Goal: Task Accomplishment & Management: Manage account settings

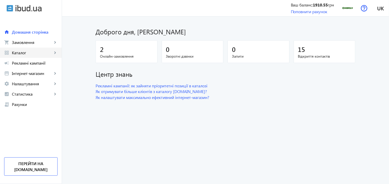
click at [44, 55] on span "Каталог" at bounding box center [32, 52] width 41 height 5
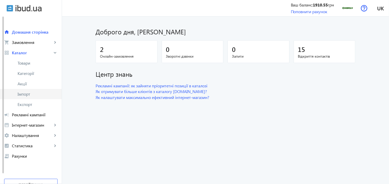
click at [35, 96] on span "Імпорт" at bounding box center [38, 93] width 40 height 5
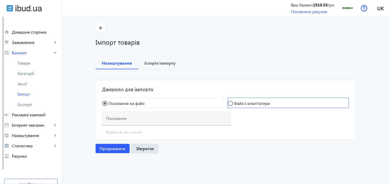
click at [250, 103] on label "Файл з комп'ютера" at bounding box center [251, 103] width 37 height 4
click at [238, 103] on input "Файл з комп'ютера" at bounding box center [233, 106] width 10 height 10
radio input "true"
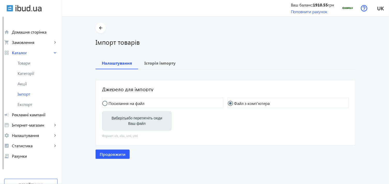
click at [121, 121] on label "Виберіть або перетягніть сюди Ваш файл" at bounding box center [136, 121] width 61 height 14
click at [121, 121] on input "Виберіть або перетягніть сюди Ваш файл" at bounding box center [136, 121] width 61 height 6
type input "C:\fakepath\dobroliv-6-2025-09-16-07-43.xlsx"
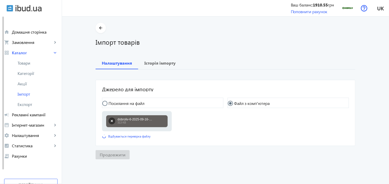
scroll to position [1, 0]
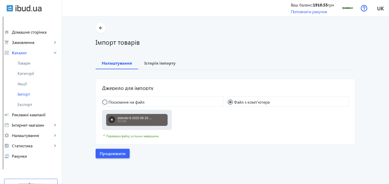
click at [113, 155] on span "Продовжити" at bounding box center [113, 154] width 26 height 6
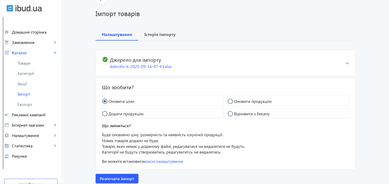
scroll to position [47, 0]
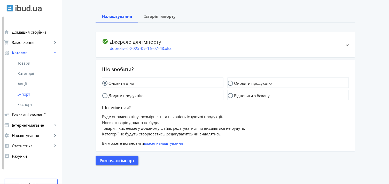
click at [117, 158] on span "Розпочати імпорт" at bounding box center [117, 161] width 35 height 6
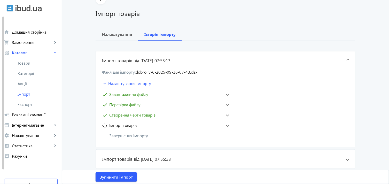
scroll to position [86, 0]
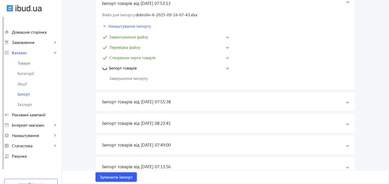
click at [227, 67] on span at bounding box center [227, 68] width 3 height 2
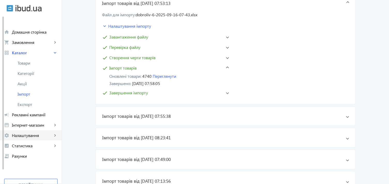
click at [32, 135] on span "Налаштування" at bounding box center [32, 135] width 41 height 5
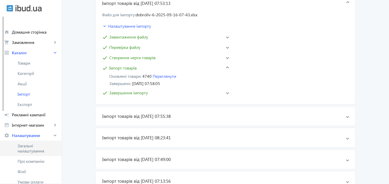
click at [40, 146] on span "Загальні налаштування" at bounding box center [38, 148] width 40 height 10
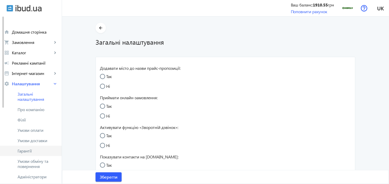
radio input "true"
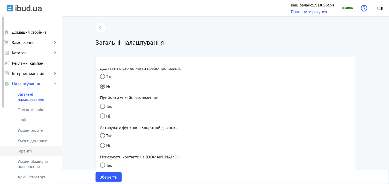
radio input "true"
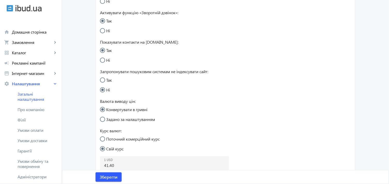
scroll to position [172, 0]
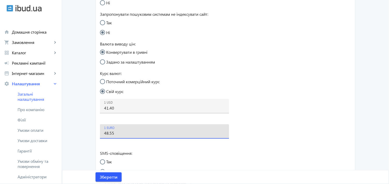
drag, startPoint x: 109, startPoint y: 131, endPoint x: 108, endPoint y: 134, distance: 2.9
click at [108, 134] on input "48.55" at bounding box center [164, 132] width 121 height 5
type input "48.85"
click at [107, 174] on span "Зберегти" at bounding box center [109, 177] width 18 height 6
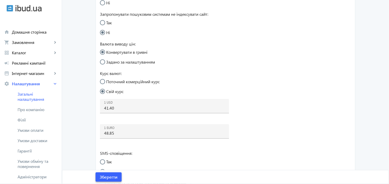
click at [111, 175] on span "Зберегти" at bounding box center [109, 177] width 18 height 6
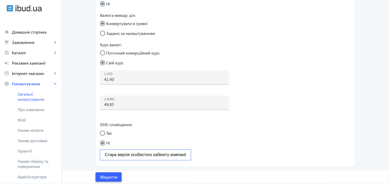
click at [105, 175] on span "Зберегти" at bounding box center [109, 177] width 18 height 6
